Goal: Task Accomplishment & Management: Manage account settings

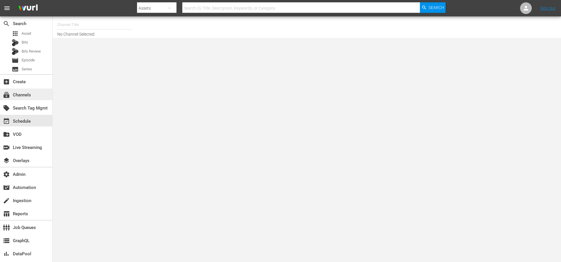
click at [22, 97] on div "subscriptions Channels" at bounding box center [16, 93] width 33 height 5
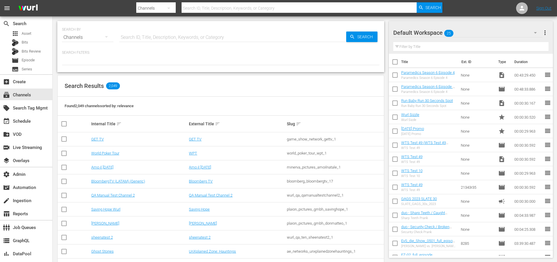
click at [156, 36] on input "text" at bounding box center [232, 37] width 227 height 14
type input "madeitmyself"
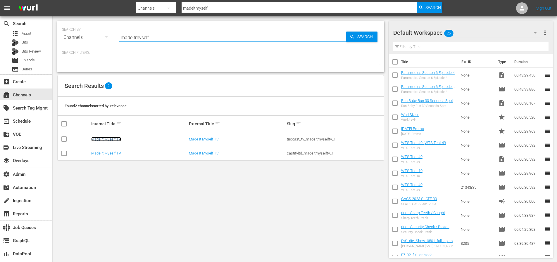
click at [113, 139] on link "Made It Myself TV" at bounding box center [106, 139] width 30 height 4
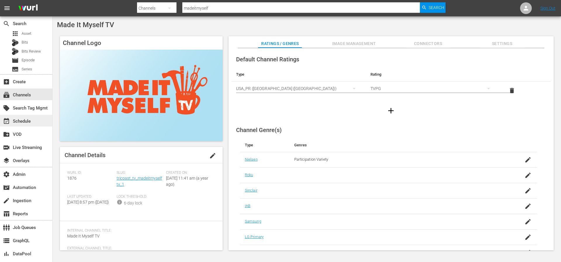
click at [30, 121] on div "event_available Schedule" at bounding box center [16, 120] width 33 height 5
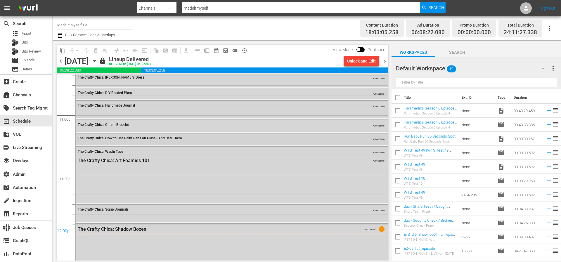
scroll to position [2703, 0]
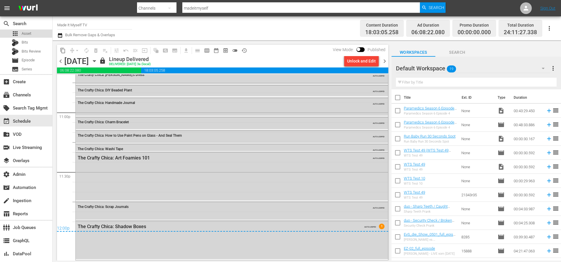
click at [32, 35] on div "apps Asset" at bounding box center [26, 34] width 52 height 8
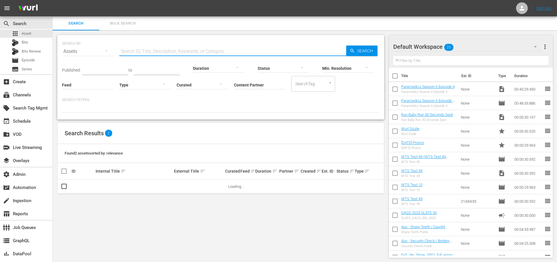
click at [152, 48] on input "text" at bounding box center [232, 51] width 227 height 14
paste input "192371273/hls-v2/3000-00066.ts"
drag, startPoint x: 218, startPoint y: 53, endPoint x: 143, endPoint y: 51, distance: 74.5
click at [143, 51] on input "192371273/hls-v2/3000-00066.ts" at bounding box center [232, 51] width 227 height 14
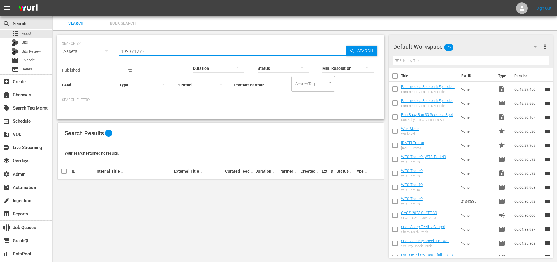
type input "192371273"
click at [363, 50] on span "Search" at bounding box center [366, 51] width 22 height 11
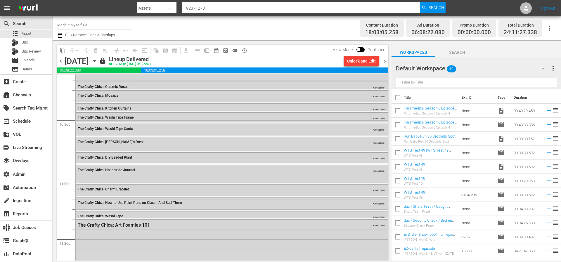
scroll to position [2665, 0]
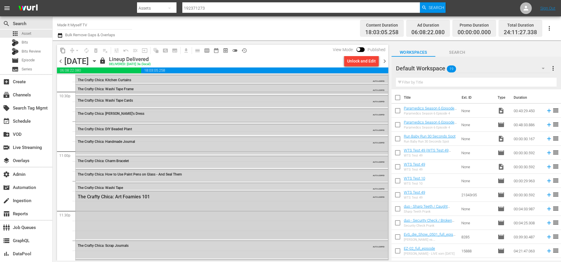
click at [182, 203] on div "The Crafty Chica: Art Foamies 101 AUTO-LOOPED" at bounding box center [232, 215] width 312 height 48
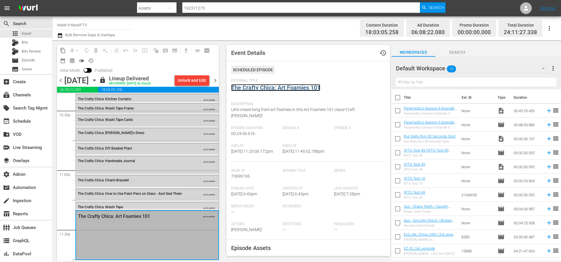
click at [294, 89] on link "The Crafty Chica: Art Foamies 101" at bounding box center [275, 87] width 89 height 7
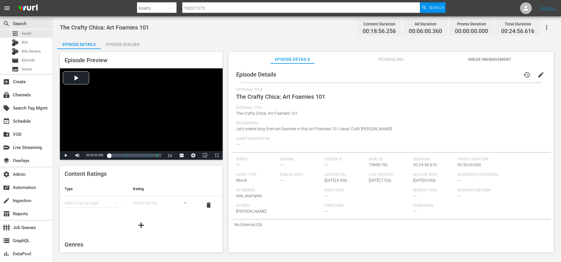
click at [388, 65] on div "Episode Details history edit External Title The Crafty Chica: Art Foamies 101 I…" at bounding box center [390, 160] width 325 height 195
click at [394, 59] on span "Scheduling" at bounding box center [391, 59] width 44 height 7
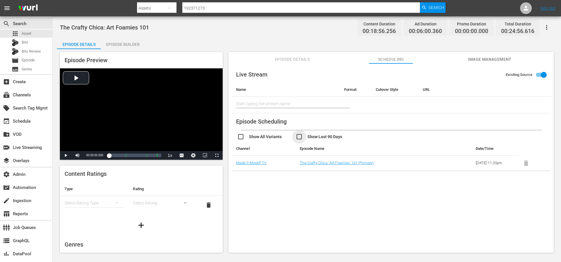
click at [307, 138] on input "checkbox" at bounding box center [325, 137] width 58 height 8
checkbox input "true"
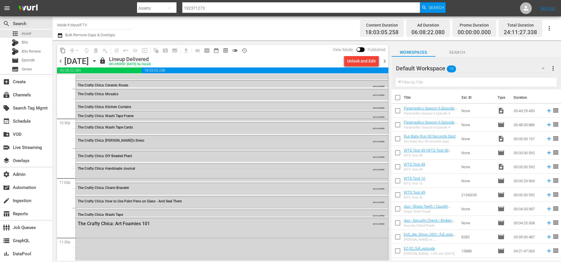
scroll to position [2629, 0]
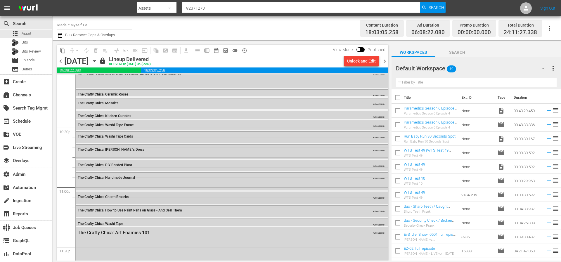
click at [156, 199] on div "The Crafty Chica: Charm Bracelet AUTO-LOOPED" at bounding box center [232, 196] width 312 height 9
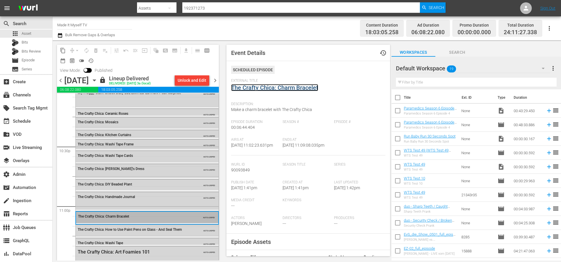
click at [307, 89] on link "The Crafty Chica: Charm Bracelet" at bounding box center [274, 87] width 87 height 7
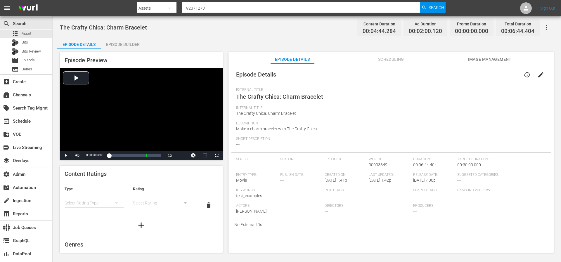
click at [390, 58] on span "Scheduling" at bounding box center [391, 59] width 44 height 7
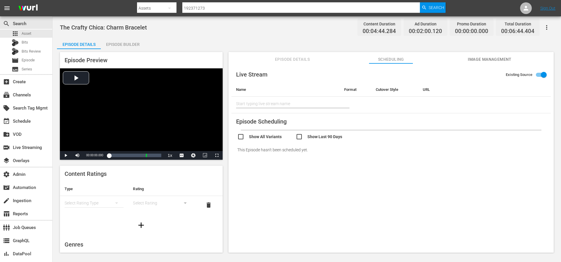
click at [322, 139] on input "checkbox" at bounding box center [325, 137] width 58 height 8
checkbox input "true"
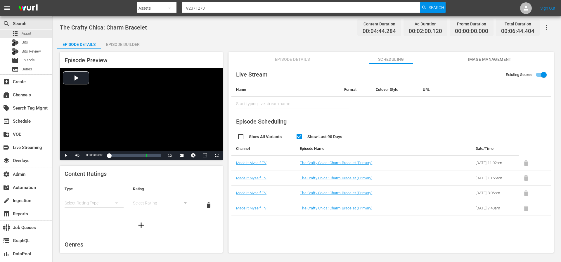
click at [307, 62] on span "Episode Details" at bounding box center [293, 59] width 44 height 7
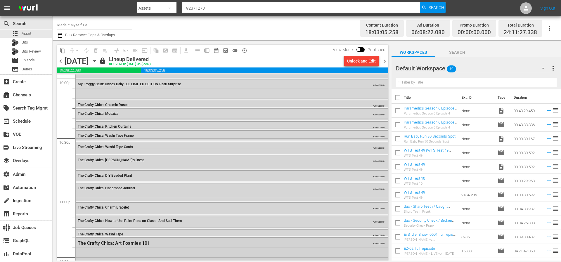
scroll to position [2619, 0]
click at [199, 192] on div "The Crafty Chica: Handmade Journal AUTO-LOOPED" at bounding box center [232, 192] width 312 height 18
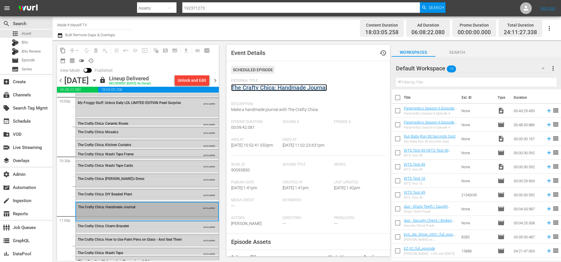
click at [268, 89] on link "The Crafty Chica: Handmade Journal" at bounding box center [279, 87] width 96 height 7
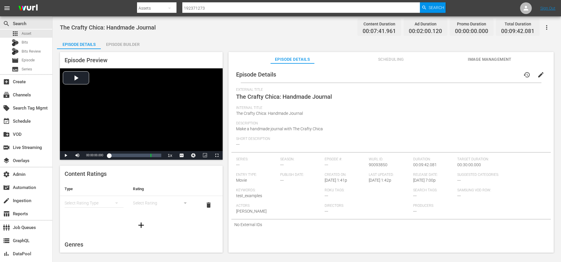
click at [363, 130] on div "Description Make a handmade journal with The Crafty Chica" at bounding box center [391, 128] width 310 height 15
click at [365, 128] on div "Description Make a handmade journal with The Crafty Chica" at bounding box center [391, 128] width 310 height 15
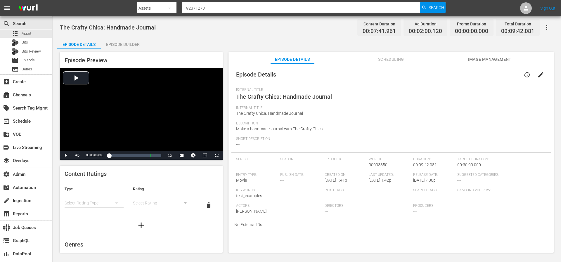
click at [375, 119] on div "Internal Title The Crafty Chica: Handmade Journal" at bounding box center [391, 113] width 310 height 15
click at [375, 115] on div "Internal Title The Crafty Chica: Handmade Journal" at bounding box center [391, 113] width 310 height 15
click at [376, 115] on div "Internal Title The Crafty Chica: Handmade Journal" at bounding box center [391, 113] width 310 height 15
click at [392, 61] on span "Scheduling" at bounding box center [391, 59] width 44 height 7
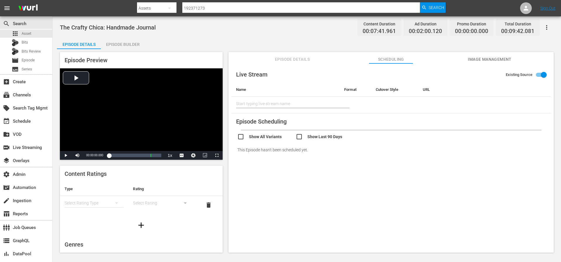
click at [471, 55] on button "Image Management" at bounding box center [490, 58] width 44 height 12
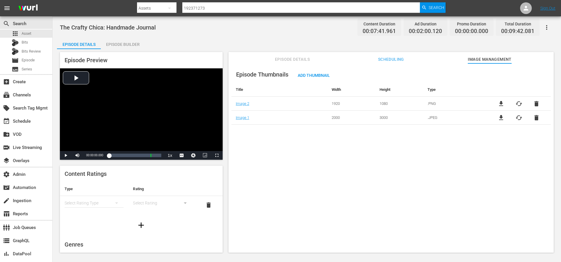
click at [294, 60] on span "Episode Details" at bounding box center [293, 59] width 44 height 7
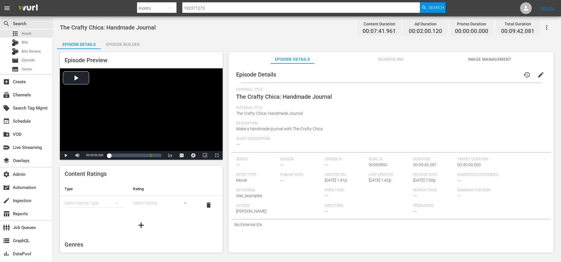
click at [162, 51] on div "Episode Preview Video Player is loading. Play Video Play Mute 85% Current Time …" at bounding box center [307, 153] width 500 height 208
click at [145, 45] on div "Episode Details Episode Builder Episode Preview Video Player is loading. Play V…" at bounding box center [307, 147] width 500 height 220
click at [131, 44] on div "Episode Builder" at bounding box center [123, 44] width 44 height 14
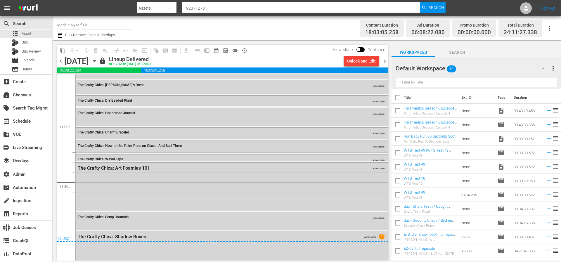
scroll to position [2703, 0]
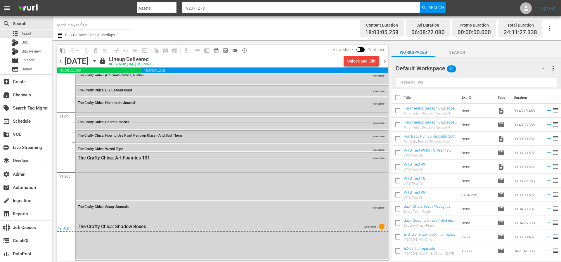
click at [136, 137] on div "The Crafty Chica: How to Use Paint Pens on Glass - And Seal Them AUTO-LOOPED" at bounding box center [232, 135] width 312 height 9
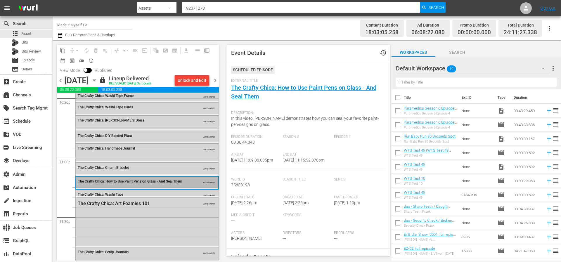
scroll to position [2667, 0]
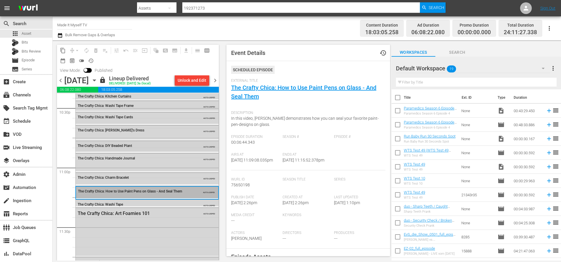
click at [147, 148] on div "The Crafty Chica: DIY Beaded Plant" at bounding box center [133, 146] width 110 height 4
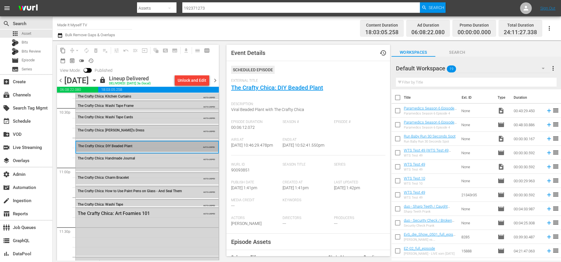
click at [142, 134] on div "The Crafty Chica: Marisa's Dress AUTO-LOOPED" at bounding box center [147, 130] width 143 height 9
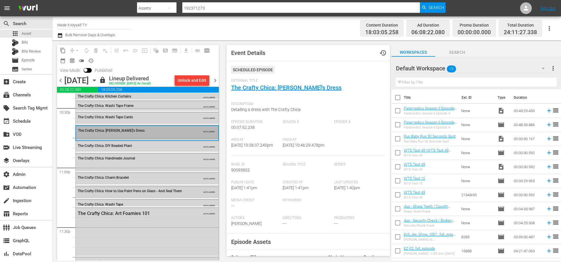
click at [134, 193] on span "The Crafty Chica: How to Use Paint Pens on Glass - And Seal Them" at bounding box center [130, 191] width 104 height 4
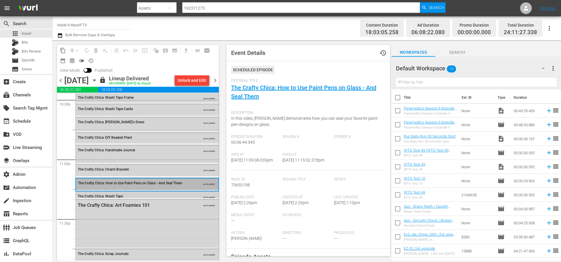
scroll to position [2676, 0]
click at [128, 198] on div "The Crafty Chica: Washi Tape" at bounding box center [133, 196] width 110 height 4
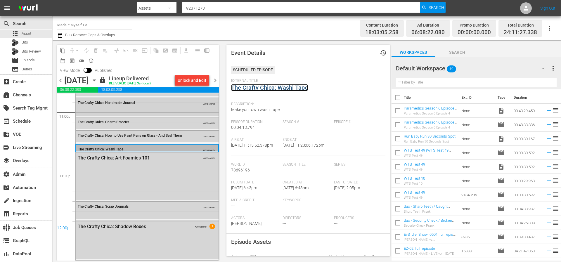
scroll to position [2732, 0]
click at [132, 211] on div "The Crafty Chica: Scrap Journals AUTO-LOOPED" at bounding box center [147, 211] width 143 height 18
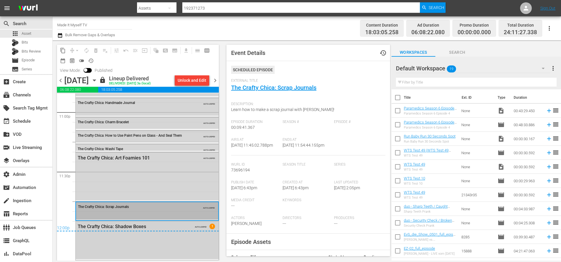
click at [149, 235] on div "The Crafty Chica: Shadow Boxes AUTO-LOOPED 1" at bounding box center [147, 240] width 143 height 38
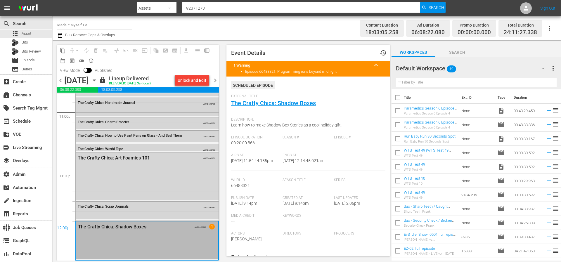
click at [217, 84] on span "chevron_right" at bounding box center [215, 80] width 7 height 7
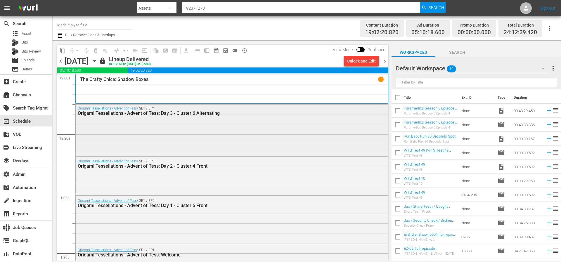
click at [209, 122] on div "Origami Tessellations - Advent of Tess / SE1 / EP4: Origami Tessellations - Adv…" at bounding box center [232, 129] width 312 height 51
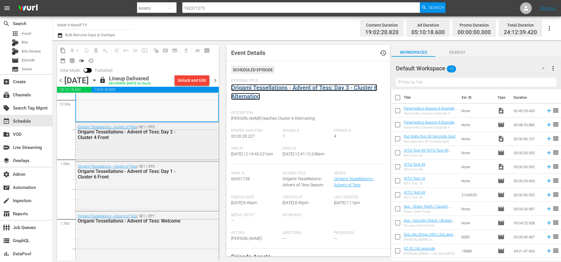
scroll to position [54, 0]
click at [180, 134] on div "Origami Tessellations - Advent of Tess: Day 2 - Cluster 4 Front" at bounding box center [133, 134] width 110 height 11
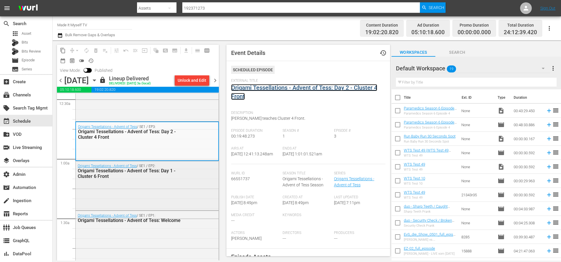
scroll to position [116, 0]
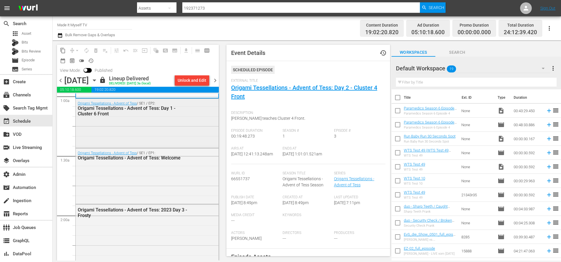
click at [182, 120] on div "Origami Tessellations - Advent of Tess / SE1 / EP2: Origami Tessellations - Adv…" at bounding box center [147, 123] width 143 height 48
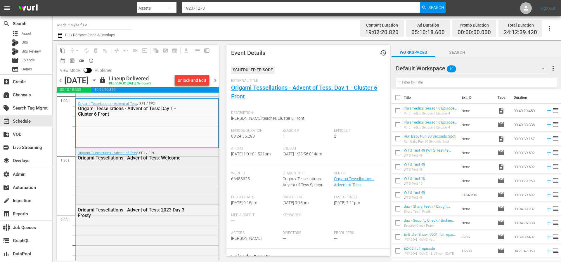
click at [170, 165] on div "Origami Tessellations - Advent of Tess / SE1 / EP1: Origami Tessellations - Adv…" at bounding box center [147, 175] width 143 height 54
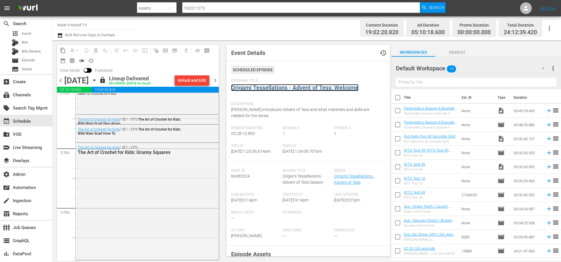
scroll to position [606, 0]
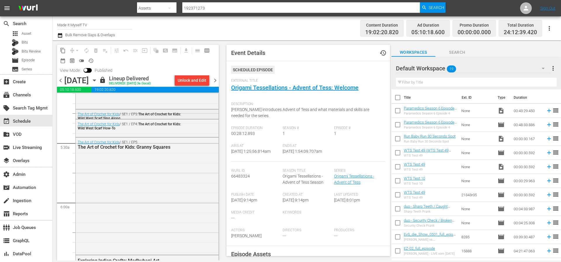
click at [195, 114] on div "The Art of Crochet for Kids / SE1 / EP3: The Art of Crochet for Kids: Wild West…" at bounding box center [147, 116] width 143 height 13
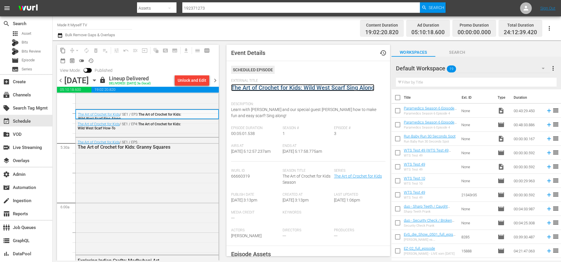
scroll to position [1, 0]
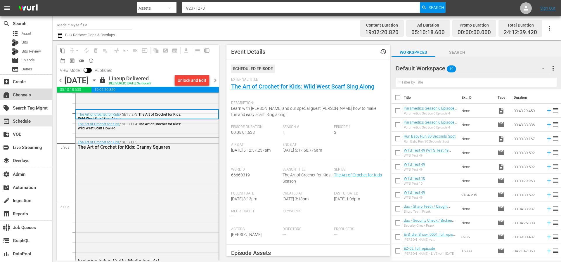
click at [20, 94] on div "subscriptions Channels" at bounding box center [16, 93] width 33 height 5
type input "madeitmyself"
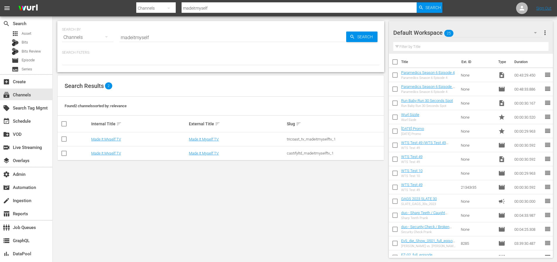
click at [155, 41] on input "madeitmyself" at bounding box center [232, 37] width 227 height 14
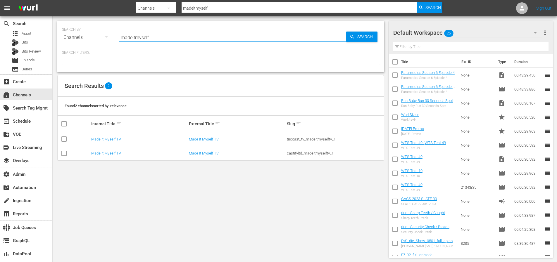
click at [155, 41] on div "Search ID, Title, Description, Keywords, or Category madeitmyself" at bounding box center [232, 37] width 227 height 14
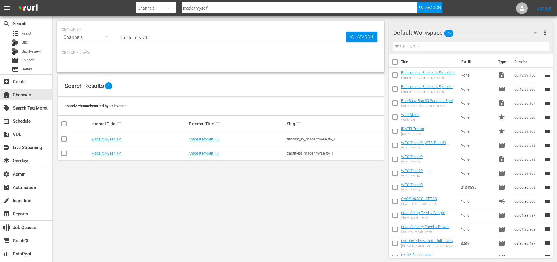
click at [156, 39] on input "madeitmyself" at bounding box center [232, 37] width 227 height 14
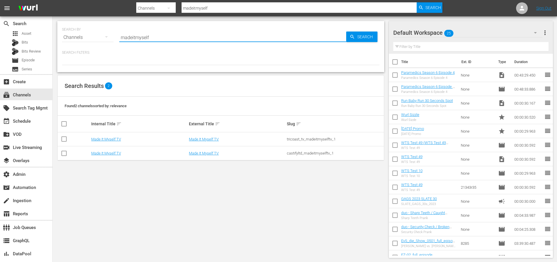
click at [156, 39] on input "madeitmyself" at bounding box center [232, 37] width 227 height 14
type input "pickle tvb"
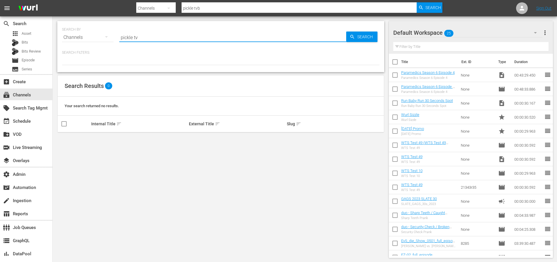
type input "pickle tv"
type input "pickle"
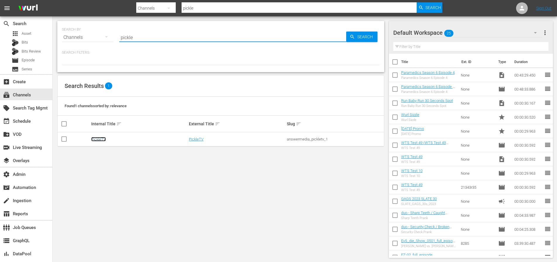
click at [98, 138] on link "PickleTV" at bounding box center [98, 139] width 15 height 4
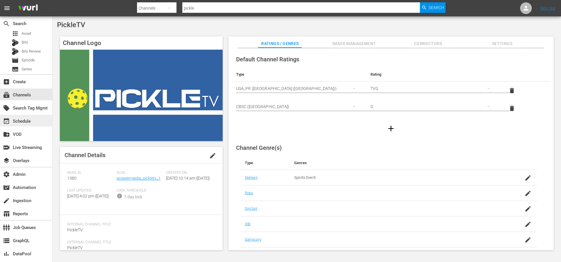
click at [21, 123] on div "event_available Schedule" at bounding box center [16, 120] width 33 height 5
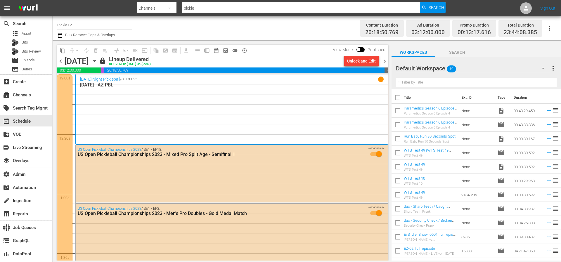
click at [61, 64] on span "chevron_left" at bounding box center [60, 61] width 7 height 7
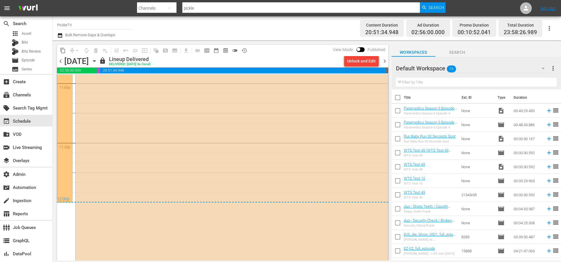
scroll to position [2745, 0]
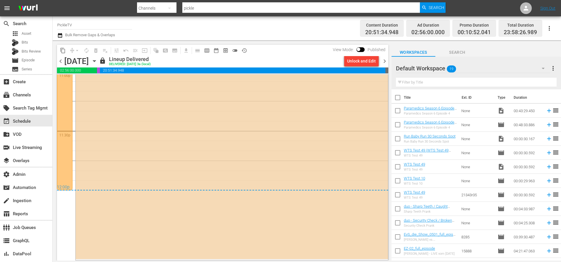
click at [385, 60] on span "chevron_right" at bounding box center [384, 61] width 7 height 7
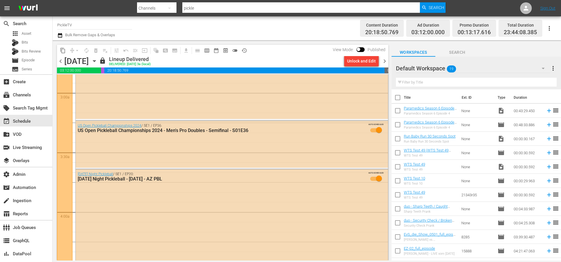
scroll to position [421, 0]
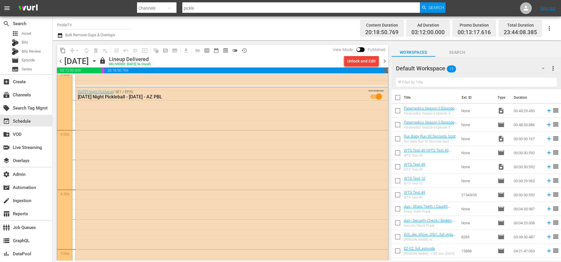
click at [386, 58] on span "chevron_right" at bounding box center [384, 61] width 7 height 7
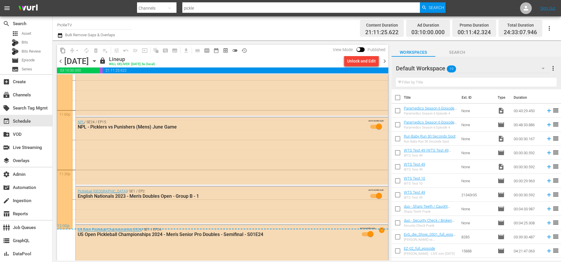
scroll to position [2779, 0]
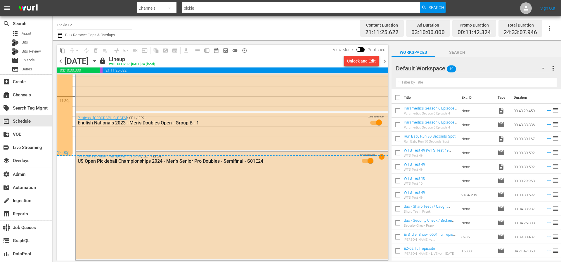
click at [385, 62] on span "chevron_right" at bounding box center [384, 61] width 7 height 7
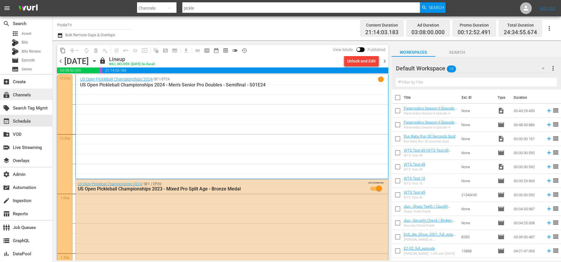
click at [23, 95] on div "subscriptions Channels" at bounding box center [16, 93] width 33 height 5
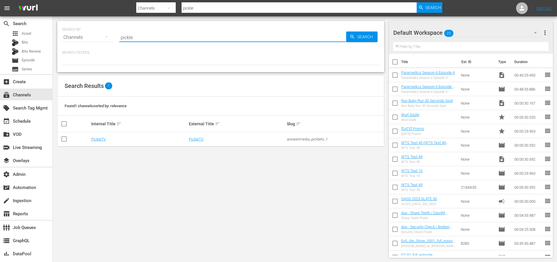
drag, startPoint x: 143, startPoint y: 39, endPoint x: 113, endPoint y: 37, distance: 30.1
click at [113, 37] on div "SEARCH BY Search By Channels Search ID, Title, Description, Keywords, or Catego…" at bounding box center [220, 33] width 317 height 21
type input "madeitmyself"
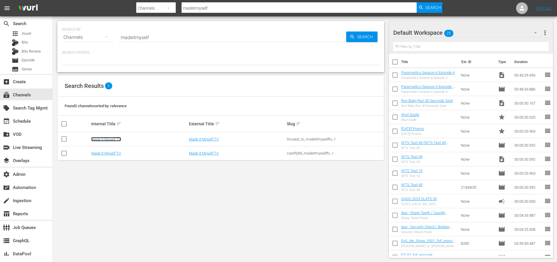
click at [107, 141] on link "Made It Myself TV" at bounding box center [106, 139] width 30 height 4
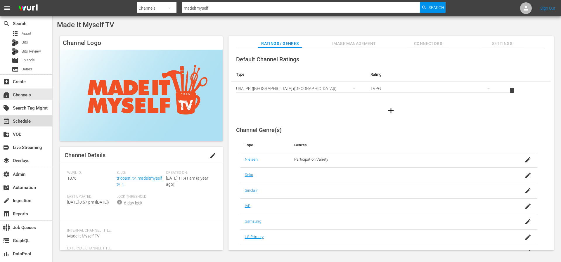
click at [20, 120] on div "event_available Schedule" at bounding box center [16, 120] width 33 height 5
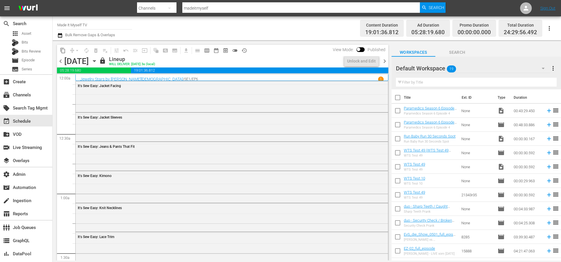
click at [61, 61] on span "chevron_left" at bounding box center [60, 61] width 7 height 7
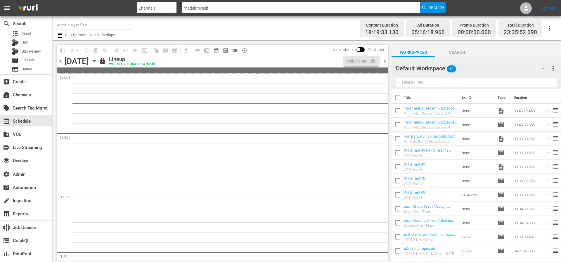
click at [62, 61] on span "chevron_left" at bounding box center [60, 61] width 7 height 7
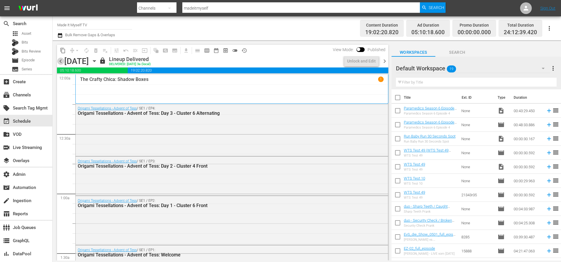
click at [62, 61] on span "chevron_left" at bounding box center [60, 61] width 7 height 7
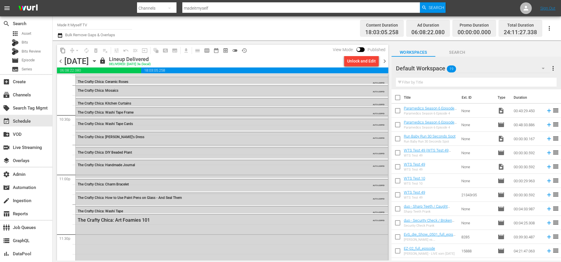
scroll to position [2632, 0]
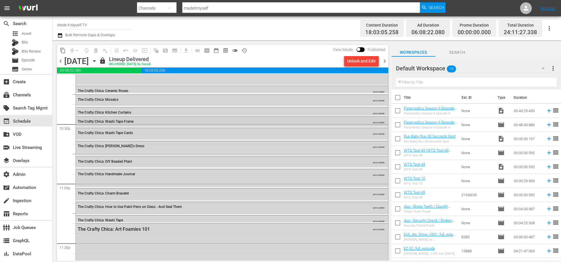
click at [146, 120] on div "The Crafty Chica: Washi Tape Frame" at bounding box center [216, 121] width 276 height 4
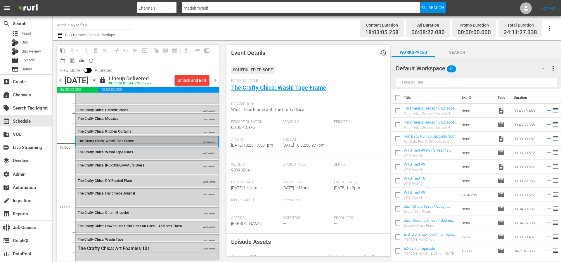
click at [142, 154] on div "The Crafty Chica: Washi Tape Cards" at bounding box center [133, 152] width 110 height 4
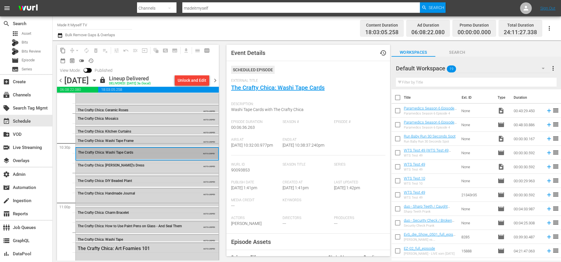
click at [142, 143] on div "The Crafty Chica: Washi Tape Frame" at bounding box center [133, 141] width 110 height 4
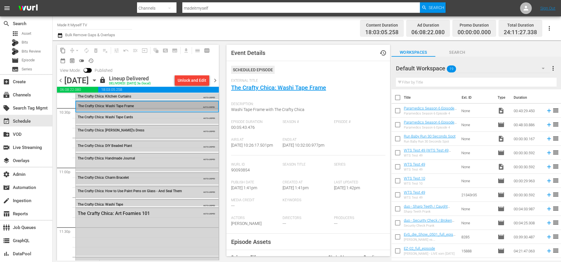
scroll to position [2627, 0]
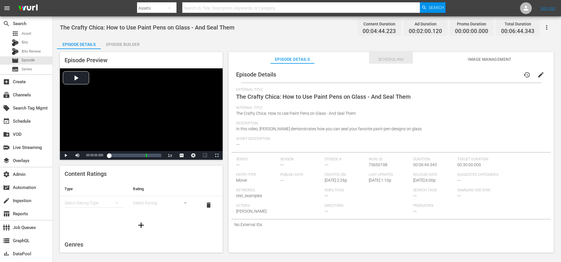
click at [390, 60] on span "Scheduling" at bounding box center [391, 59] width 44 height 7
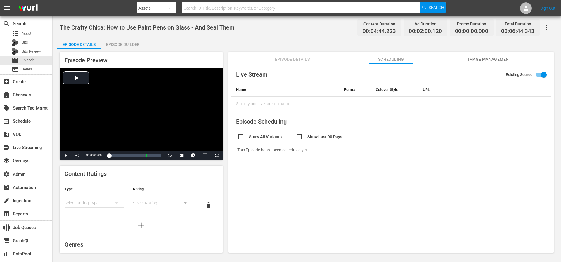
click at [325, 138] on input "checkbox" at bounding box center [325, 137] width 58 height 8
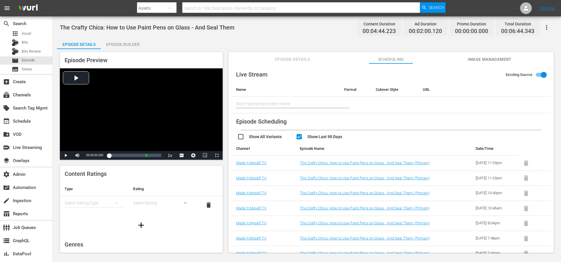
click at [325, 138] on input "checkbox" at bounding box center [325, 137] width 58 height 8
checkbox input "false"
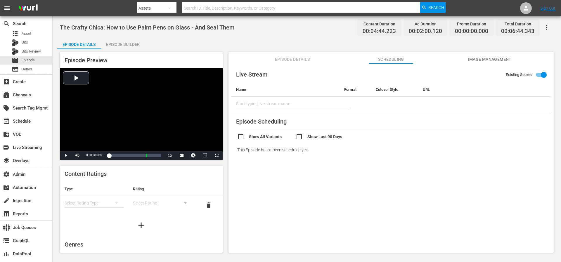
click at [311, 60] on span "Episode Details" at bounding box center [293, 59] width 44 height 7
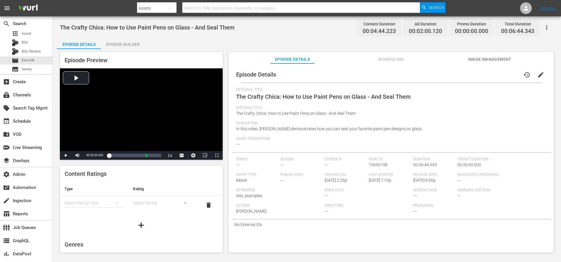
click at [476, 127] on div "Description In this video, Kathy demonstrates how you can seal your favorite pa…" at bounding box center [391, 128] width 310 height 15
click at [393, 62] on span "Scheduling" at bounding box center [391, 59] width 44 height 7
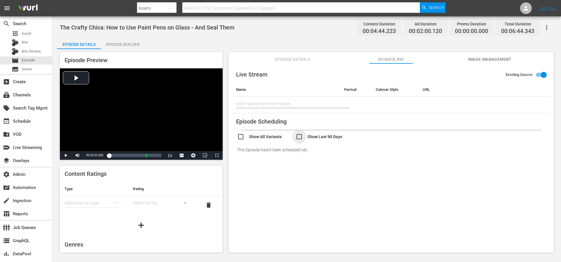
click at [322, 137] on input "checkbox" at bounding box center [325, 137] width 58 height 8
checkbox input "true"
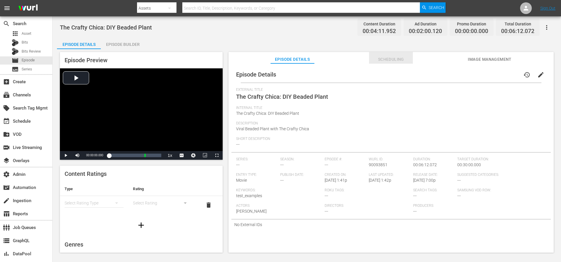
click at [387, 60] on span "Scheduling" at bounding box center [391, 59] width 44 height 7
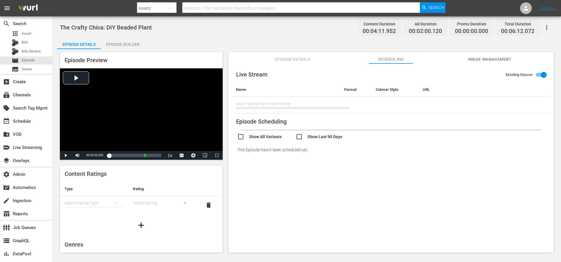
click at [305, 138] on input "checkbox" at bounding box center [325, 137] width 58 height 8
checkbox input "true"
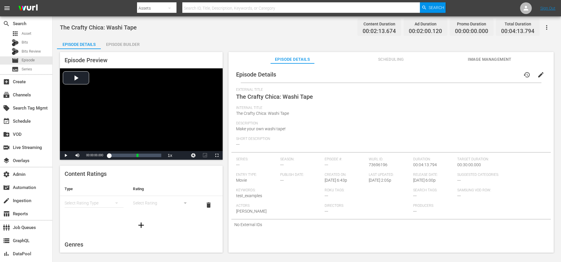
click at [384, 56] on span "Scheduling" at bounding box center [391, 59] width 44 height 7
click at [382, 59] on span "Scheduling" at bounding box center [391, 59] width 44 height 7
click at [389, 60] on span "Scheduling" at bounding box center [391, 59] width 44 height 7
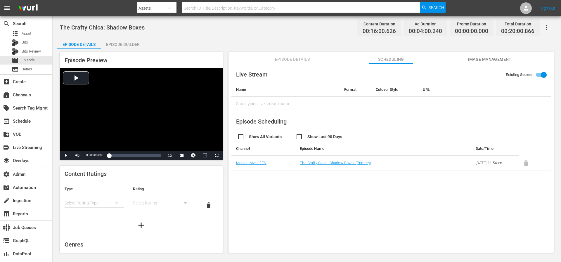
click at [333, 137] on input "checkbox" at bounding box center [325, 137] width 58 height 8
checkbox input "true"
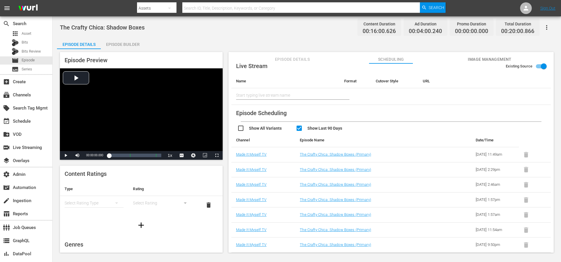
scroll to position [41, 0]
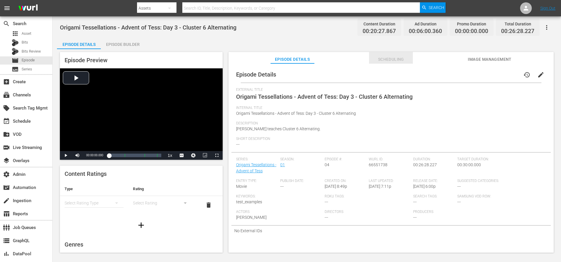
click at [383, 57] on span "Scheduling" at bounding box center [391, 59] width 44 height 7
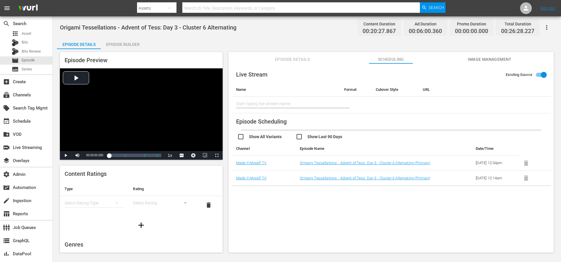
click at [321, 135] on input "checkbox" at bounding box center [325, 137] width 58 height 8
click at [323, 136] on input "checkbox" at bounding box center [325, 137] width 58 height 8
checkbox input "false"
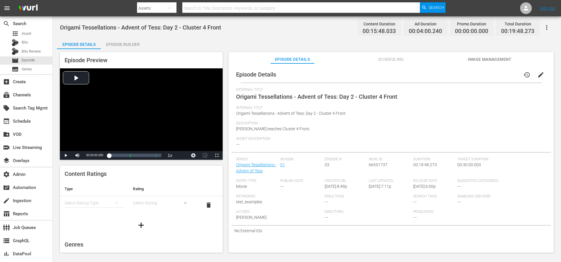
click at [384, 60] on span "Scheduling" at bounding box center [391, 59] width 44 height 7
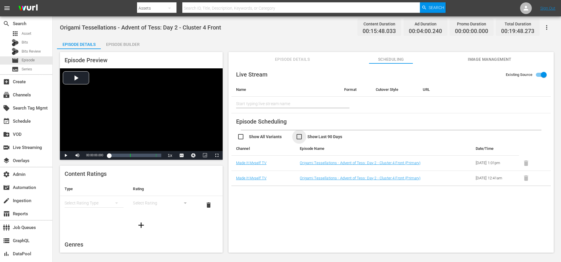
click at [316, 138] on input "checkbox" at bounding box center [325, 137] width 58 height 8
checkbox input "true"
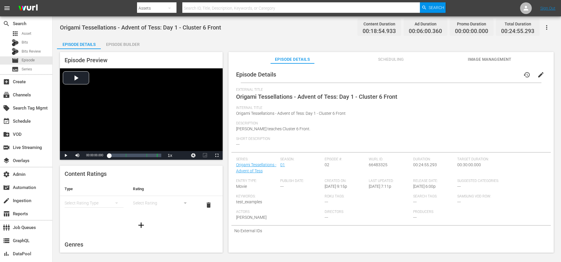
click at [389, 60] on span "Scheduling" at bounding box center [391, 59] width 44 height 7
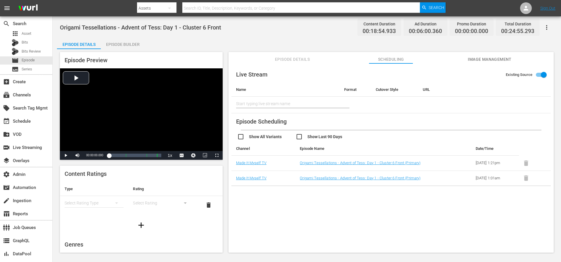
click at [322, 140] on input "checkbox" at bounding box center [325, 137] width 58 height 8
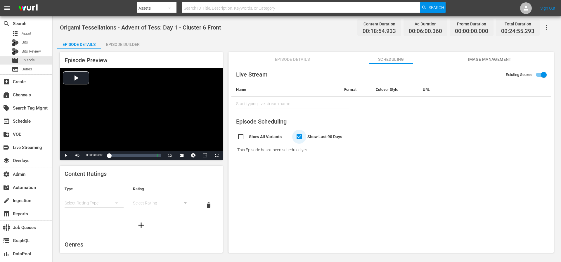
click at [324, 138] on input "checkbox" at bounding box center [325, 137] width 58 height 8
checkbox input "false"
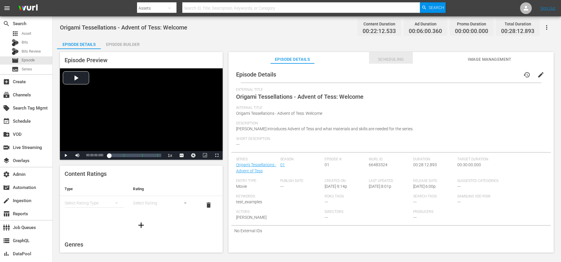
click at [382, 58] on span "Scheduling" at bounding box center [391, 59] width 44 height 7
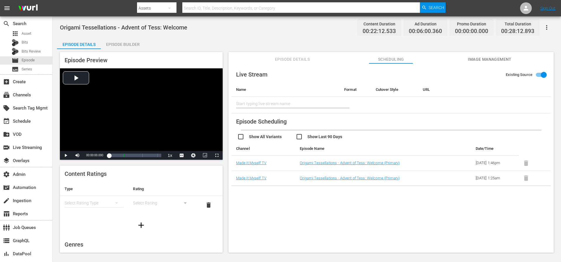
click at [316, 135] on input "checkbox" at bounding box center [325, 137] width 58 height 8
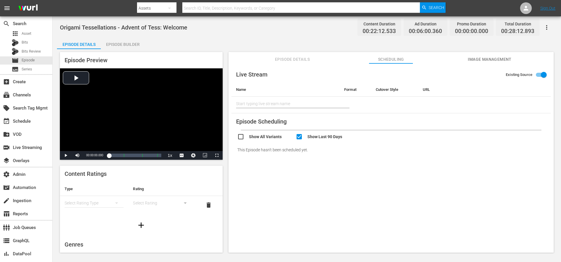
click at [315, 137] on input "checkbox" at bounding box center [325, 137] width 58 height 8
checkbox input "false"
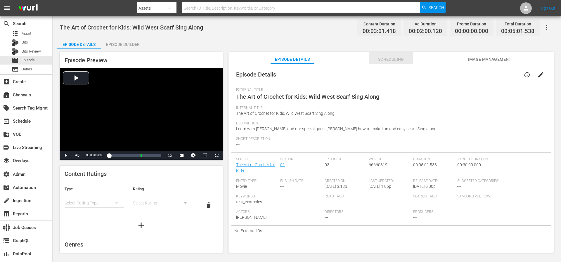
click at [384, 58] on span "Scheduling" at bounding box center [391, 59] width 44 height 7
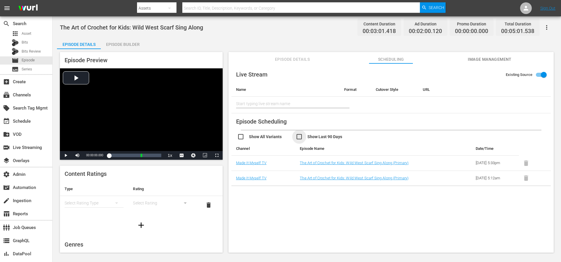
click at [317, 138] on input "checkbox" at bounding box center [325, 137] width 58 height 8
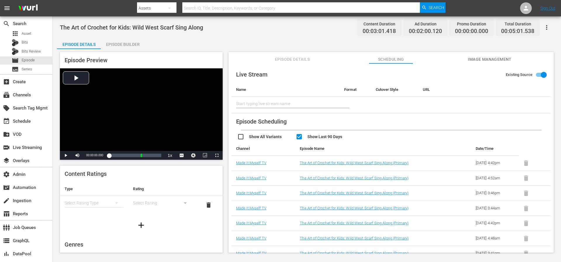
click at [317, 138] on input "checkbox" at bounding box center [325, 137] width 58 height 8
checkbox input "false"
